Goal: Information Seeking & Learning: Learn about a topic

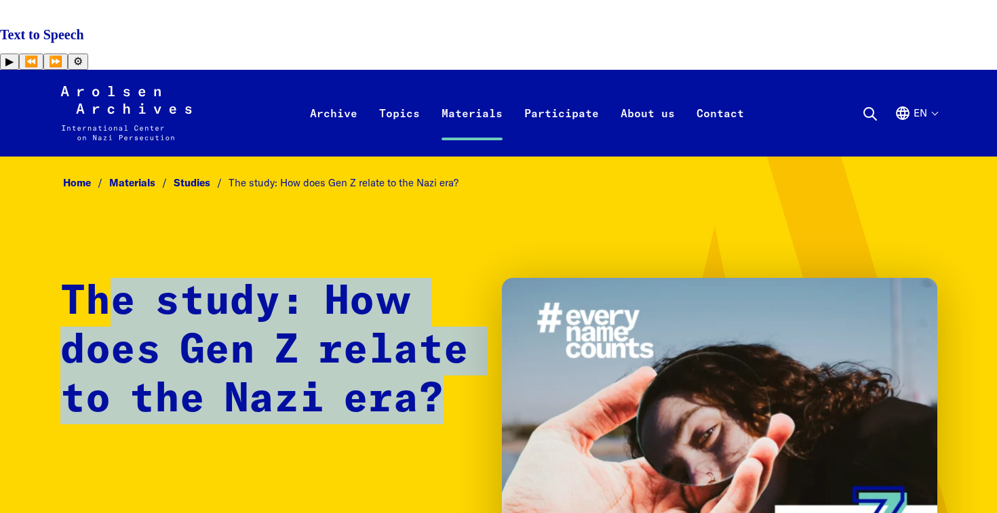
drag, startPoint x: 112, startPoint y: 250, endPoint x: 290, endPoint y: 356, distance: 207.7
click at [290, 356] on div "The study: How does Gen Z relate to the Nazi era?" at bounding box center [498, 430] width 877 height 305
click at [290, 354] on h1 "The study: How does Gen Z relate to the Nazi era?" at bounding box center [267, 351] width 415 height 146
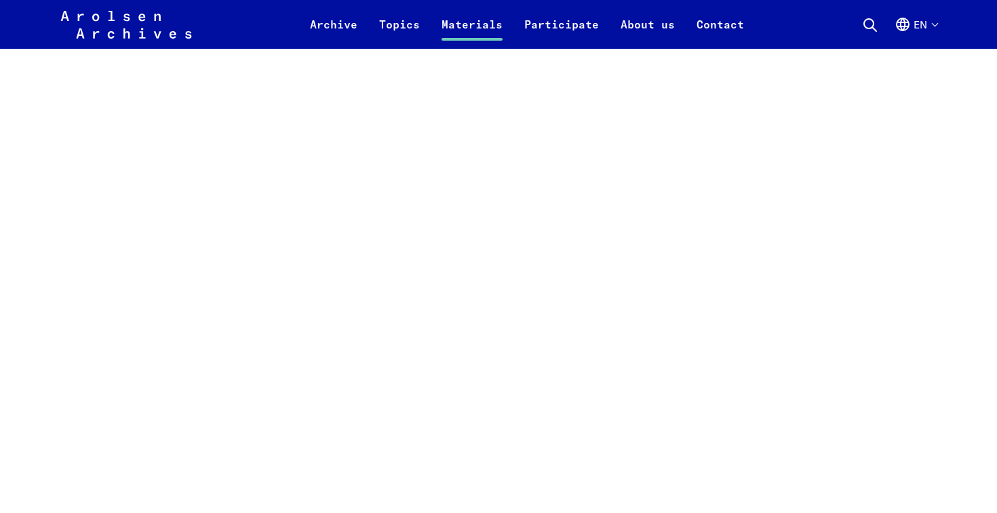
scroll to position [1314, 0]
